Goal: Information Seeking & Learning: Learn about a topic

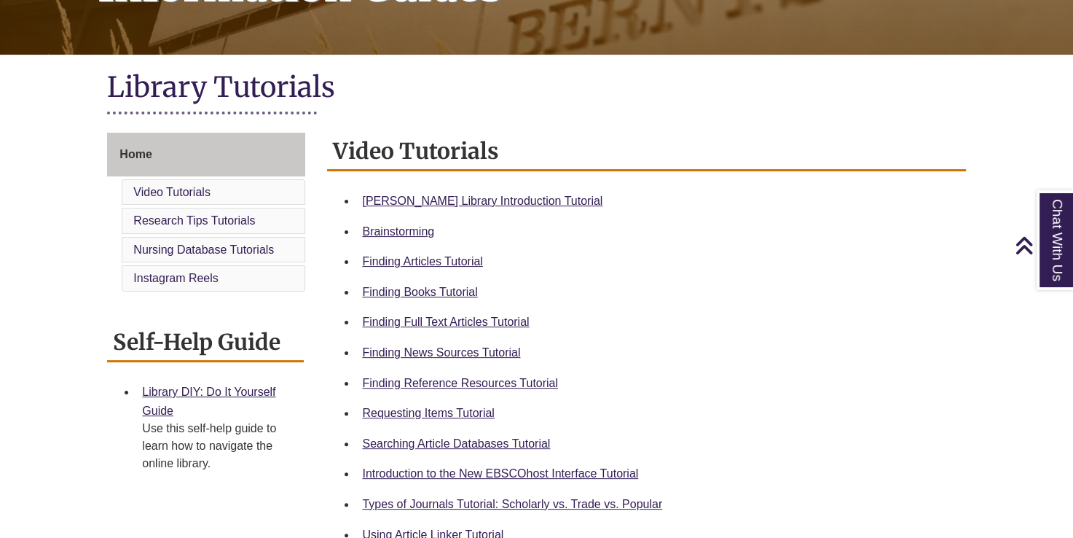
scroll to position [287, 0]
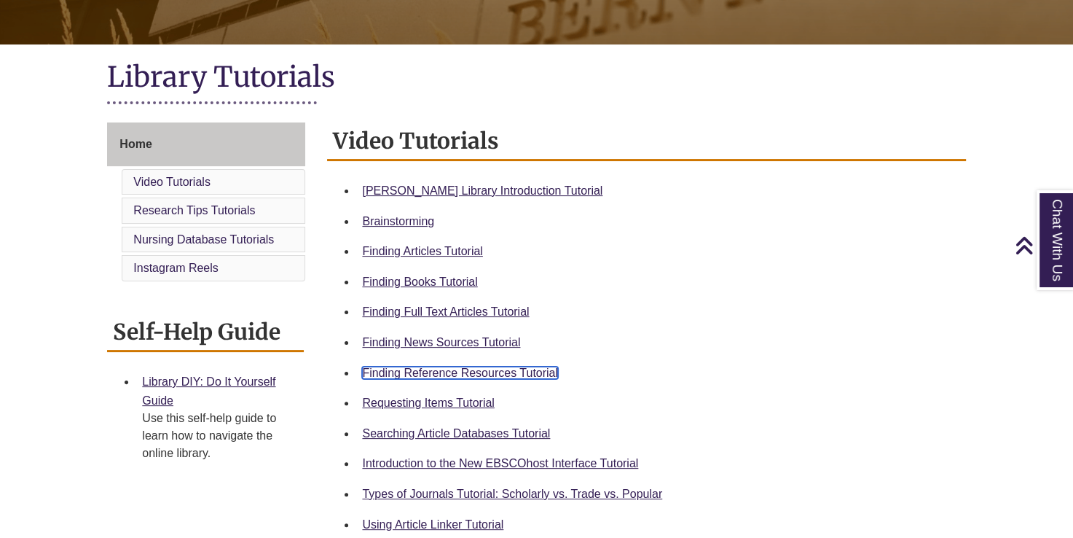
click at [408, 370] on link "Finding Reference Resources Tutorial" at bounding box center [460, 373] width 196 height 12
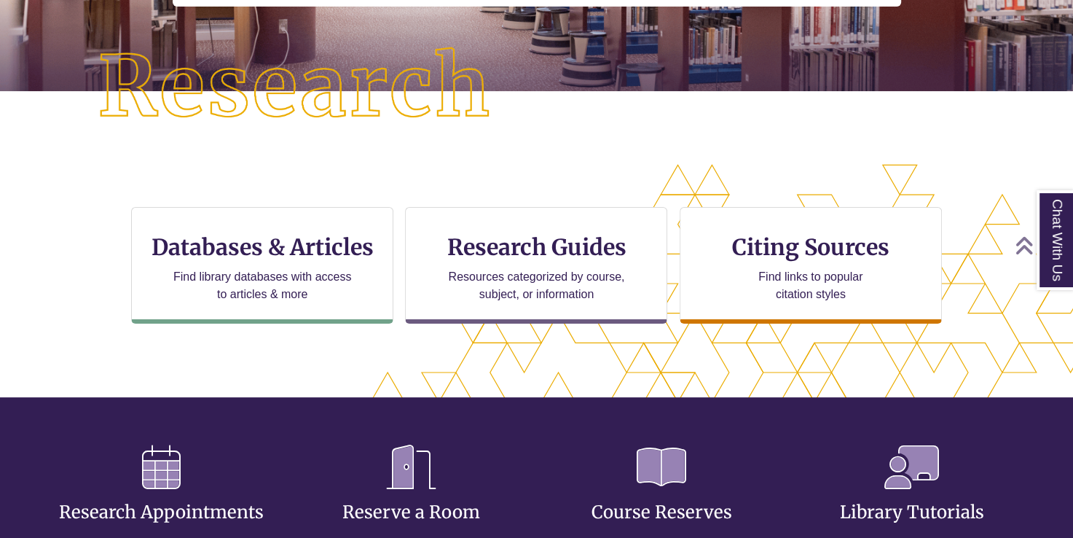
scroll to position [332, 0]
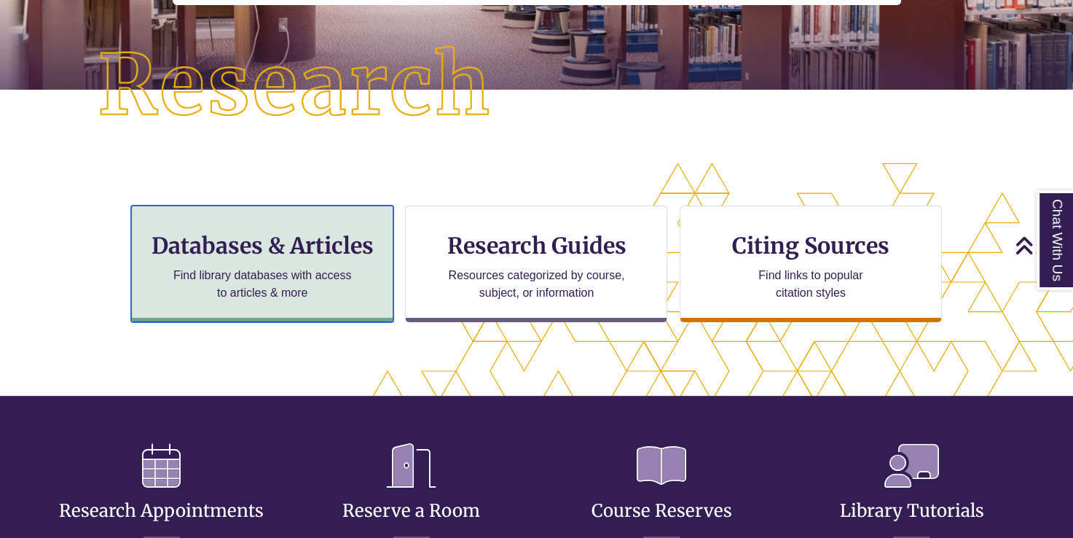
click at [265, 230] on div "Databases & Articles Find library databases with access to articles & more" at bounding box center [262, 263] width 262 height 117
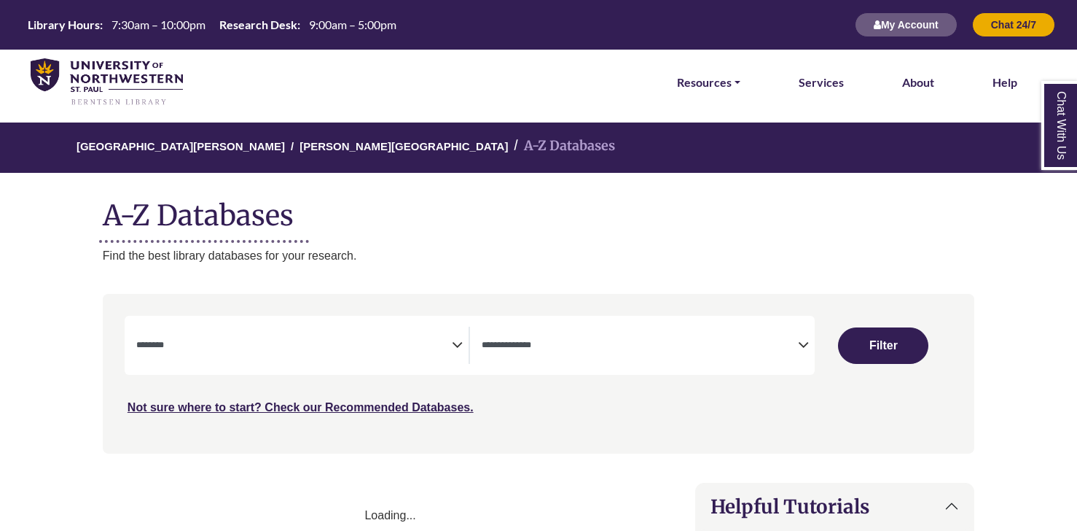
select select "Database Subject Filter"
select select "Database Types Filter"
select select "Database Subject Filter"
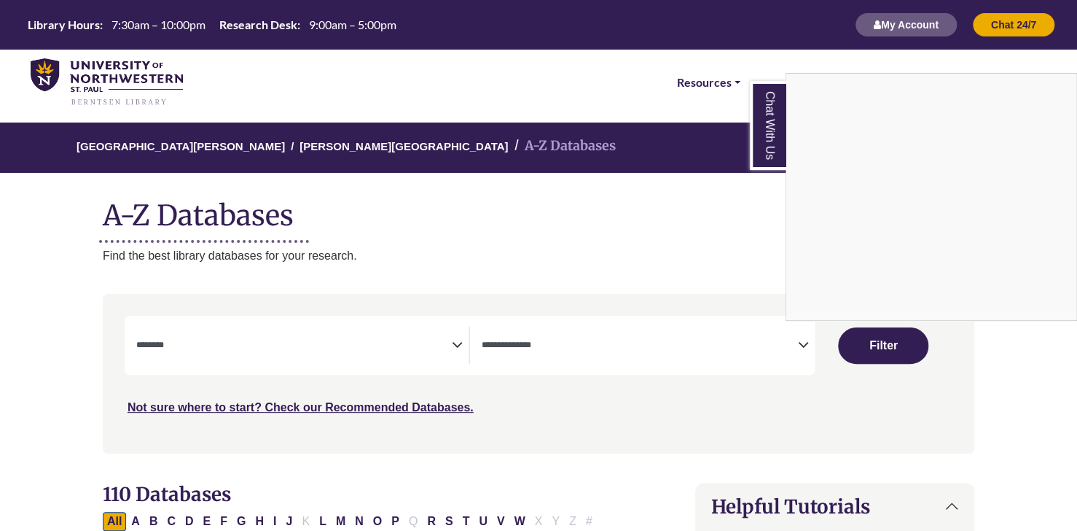
click at [545, 343] on div "Chat With Us" at bounding box center [538, 265] width 1077 height 531
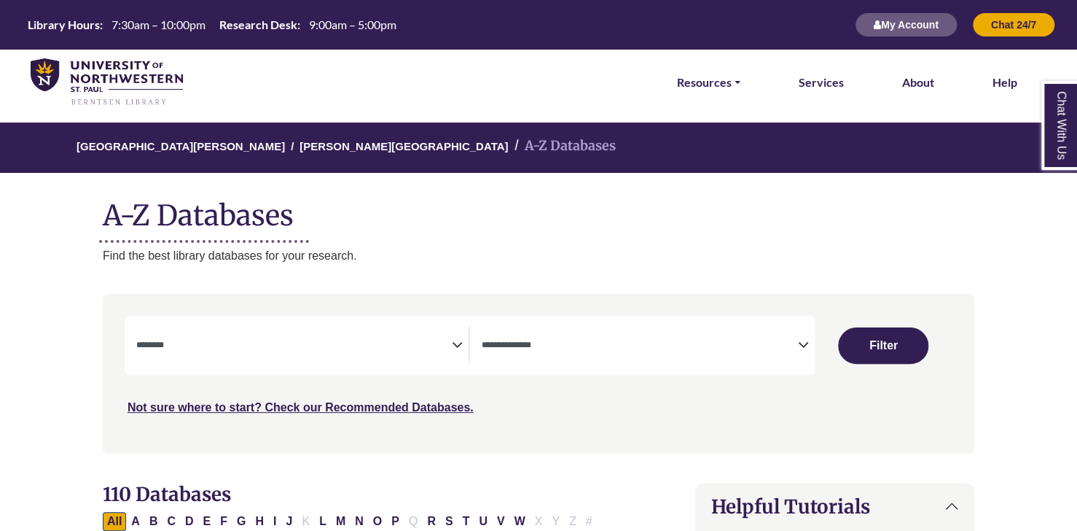
click at [805, 345] on icon "Search filters" at bounding box center [803, 343] width 11 height 22
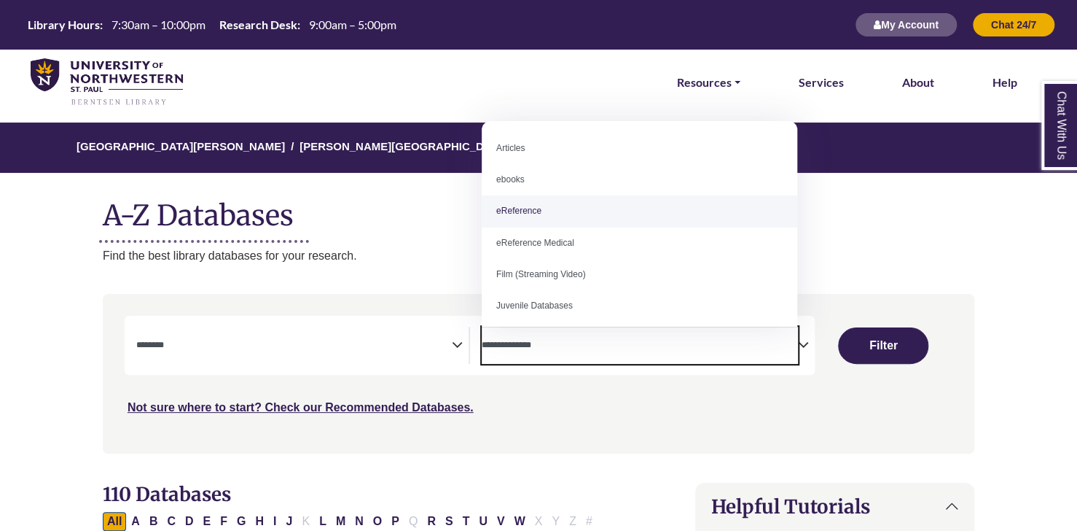
select select "*****"
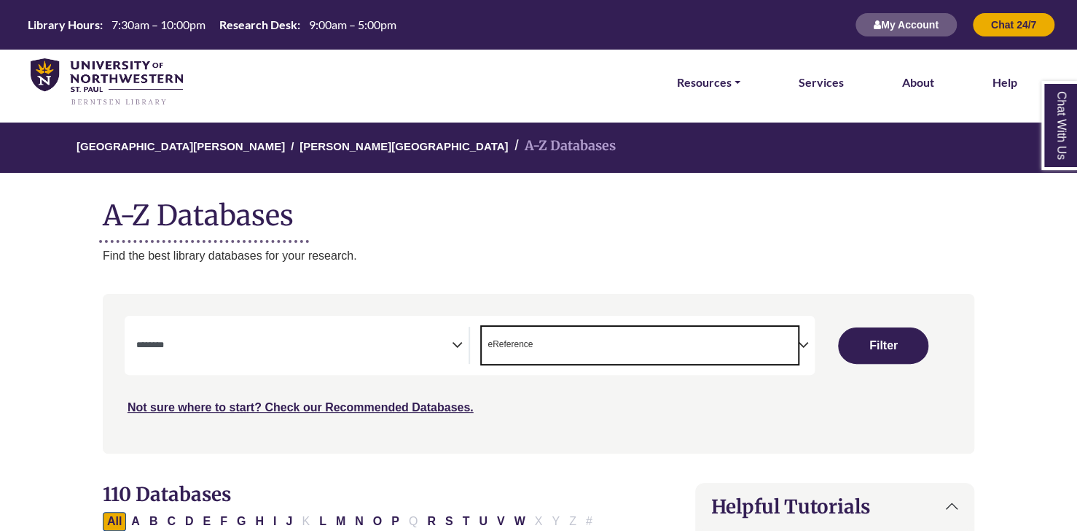
scroll to position [28, 0]
click at [306, 348] on textarea "Search" at bounding box center [294, 346] width 316 height 12
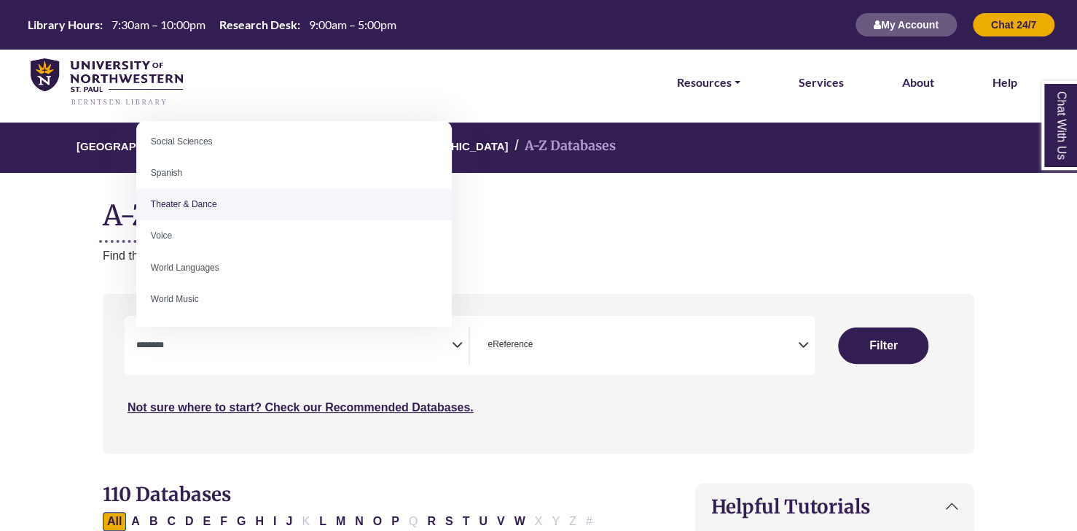
scroll to position [608, 0]
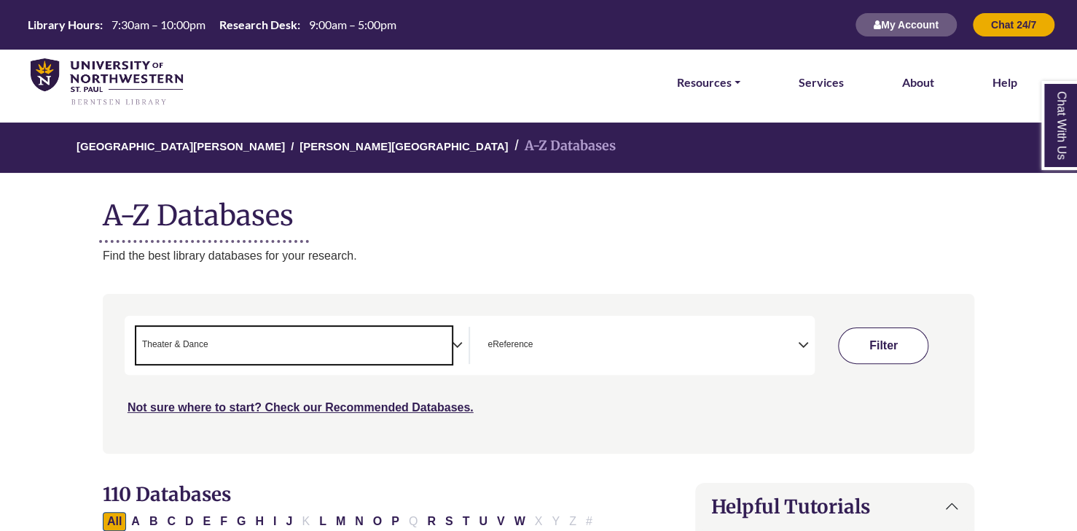
click at [892, 348] on button "Filter" at bounding box center [883, 345] width 90 height 36
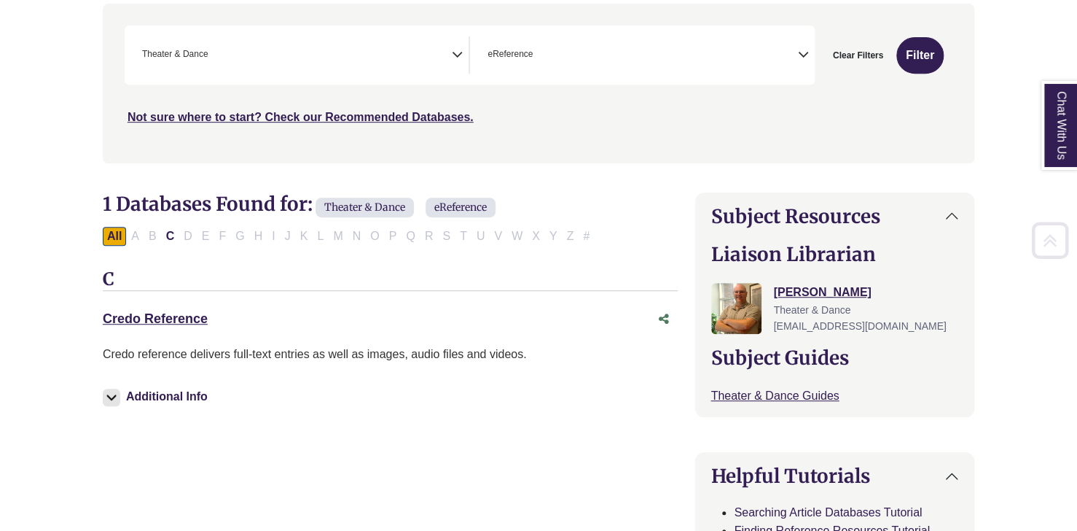
scroll to position [291, 0]
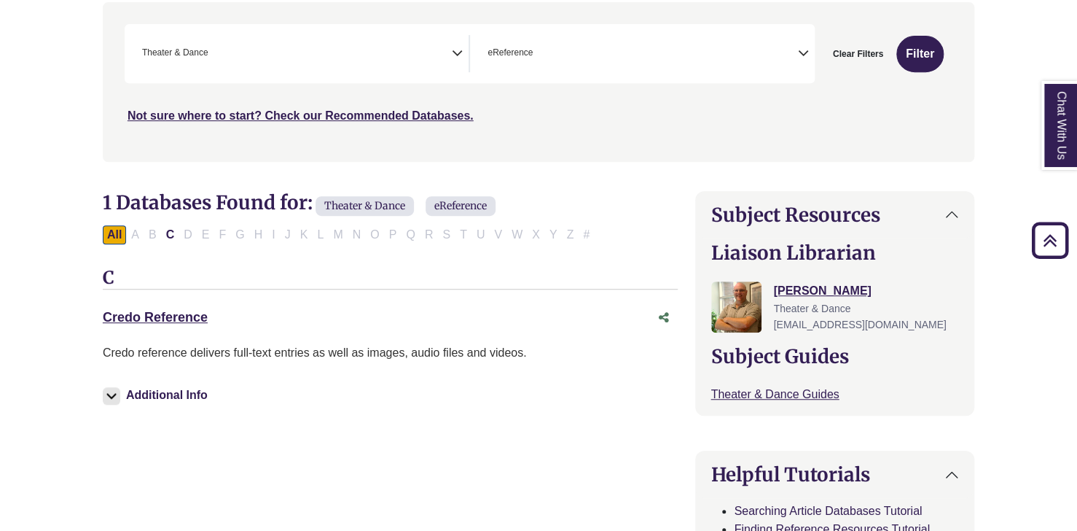
click at [265, 60] on span "× Theater & Dance" at bounding box center [294, 53] width 316 height 37
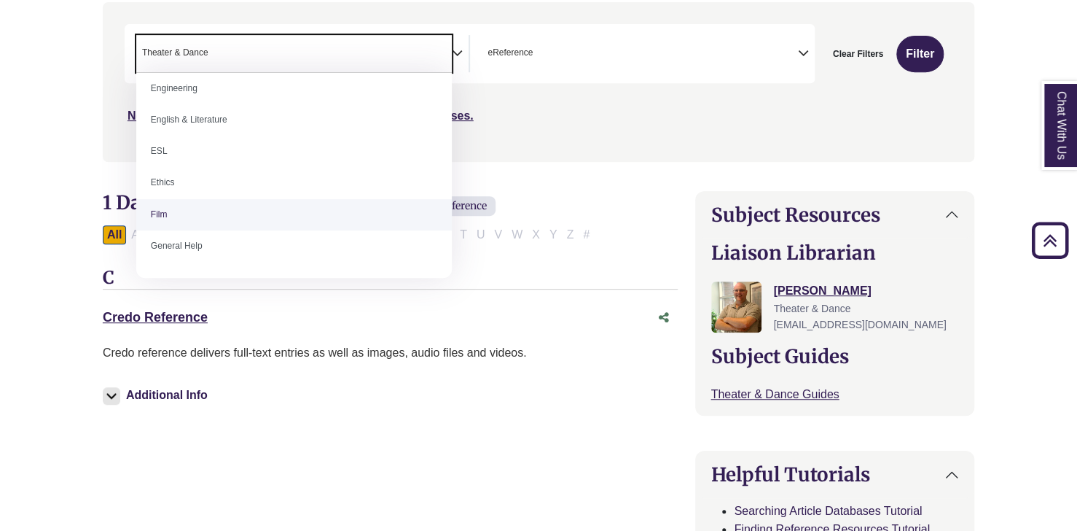
scroll to position [593, 0]
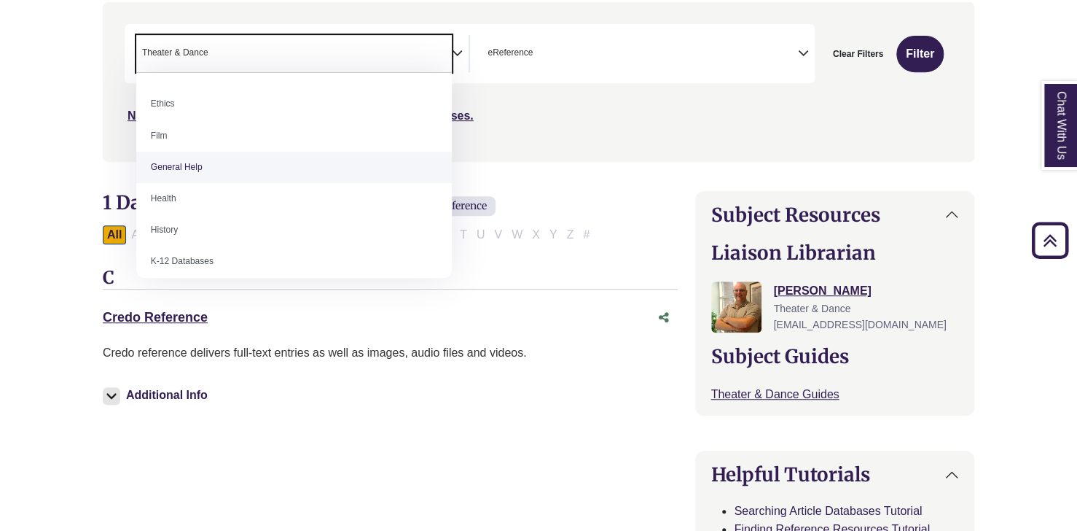
select select "*****"
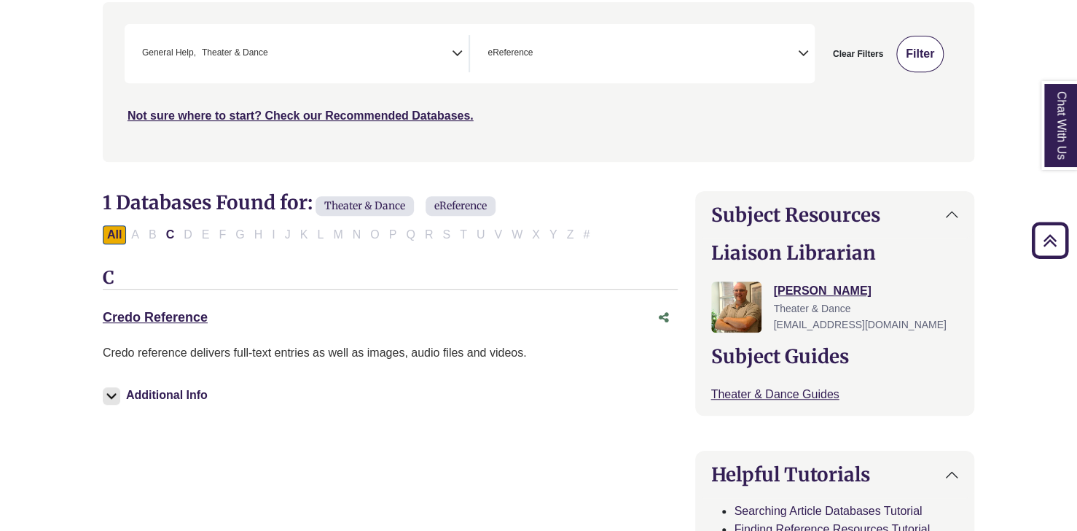
click at [923, 51] on button "Filter" at bounding box center [919, 54] width 47 height 36
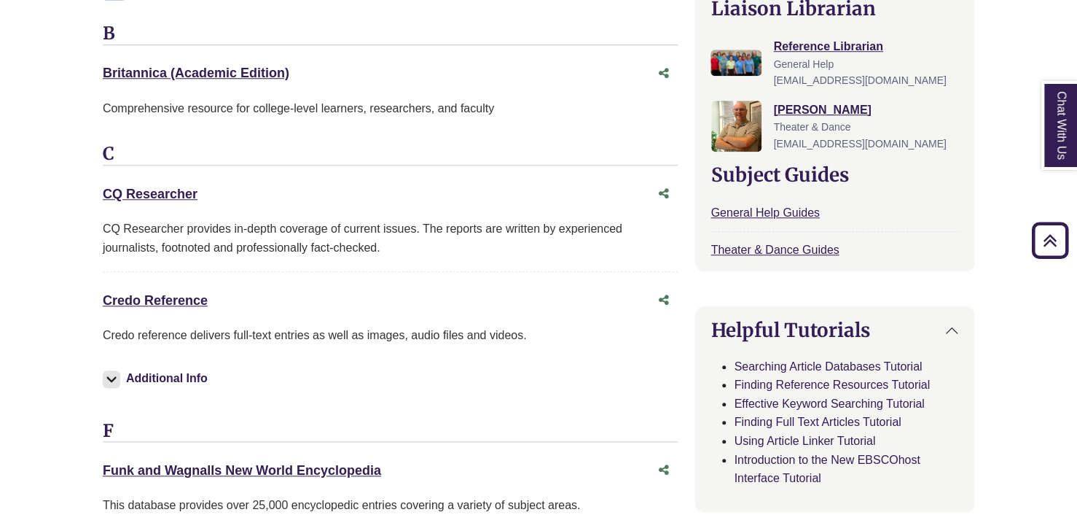
scroll to position [536, 0]
click at [168, 293] on link "Credo Reference This link opens in a new window" at bounding box center [155, 299] width 105 height 15
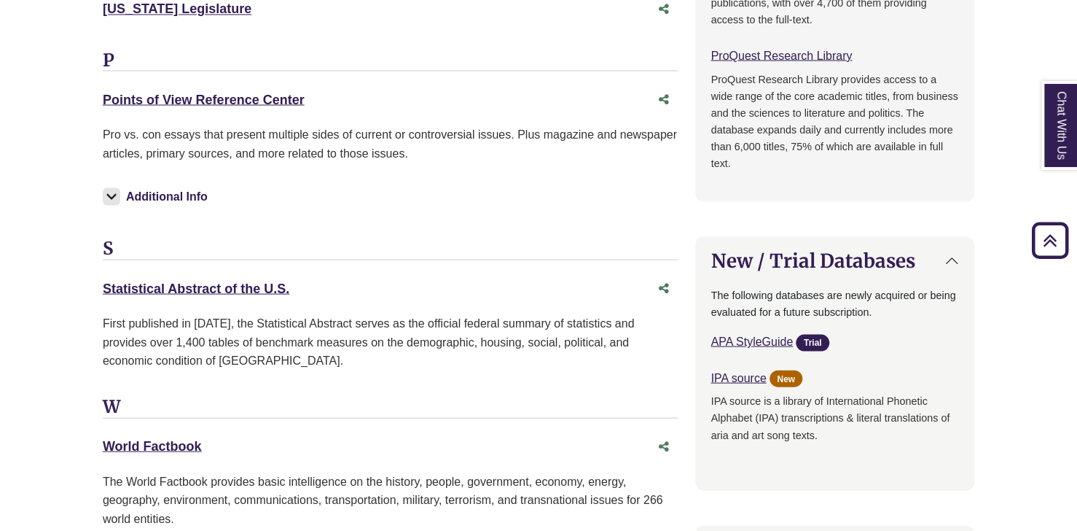
scroll to position [1299, 0]
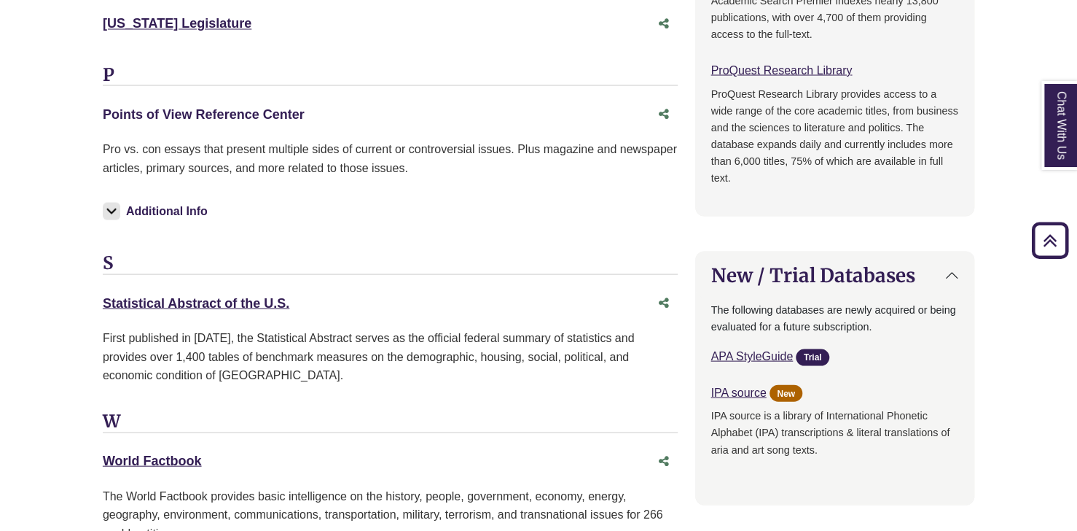
click at [185, 111] on link "Points of View Reference Center This link opens in a new window" at bounding box center [204, 113] width 202 height 15
